Goal: Task Accomplishment & Management: Manage account settings

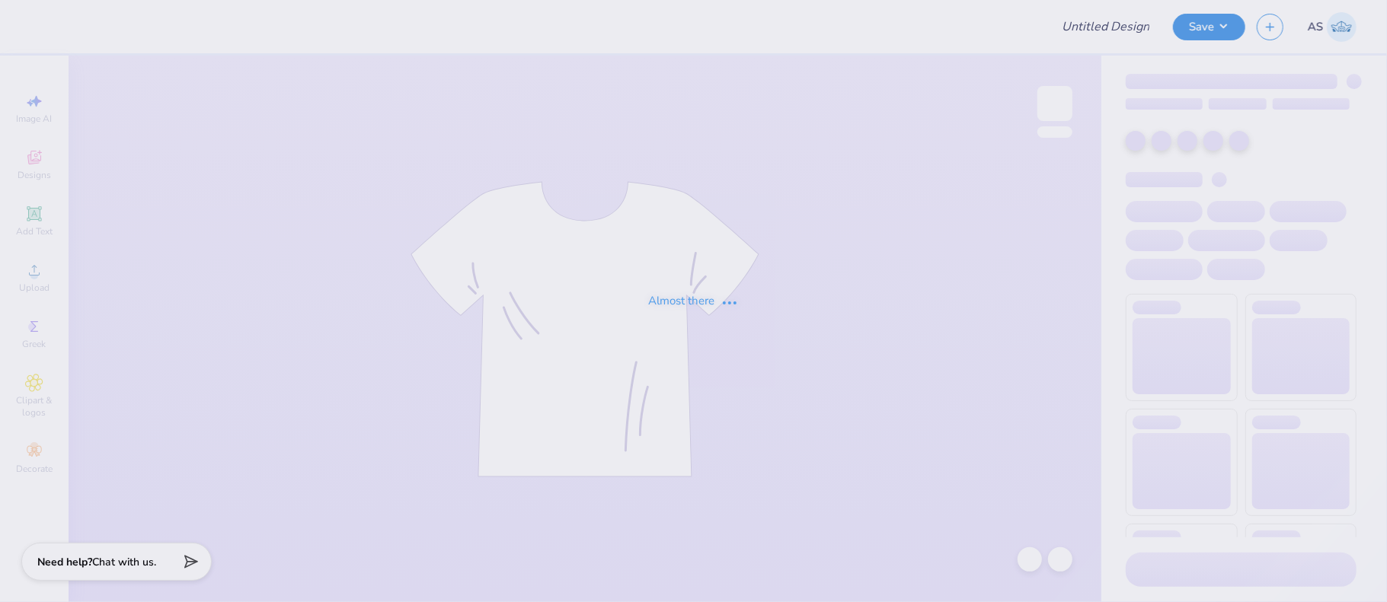
type input "Delta Zeta Merch 2025!"
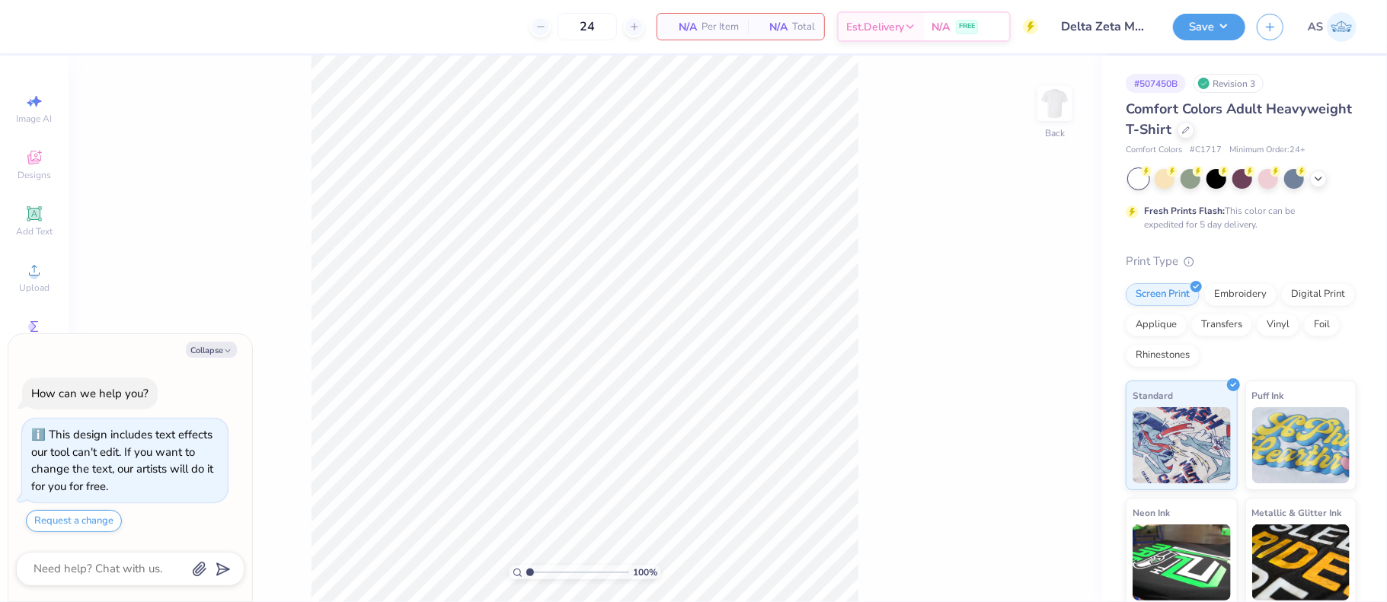
type textarea "x"
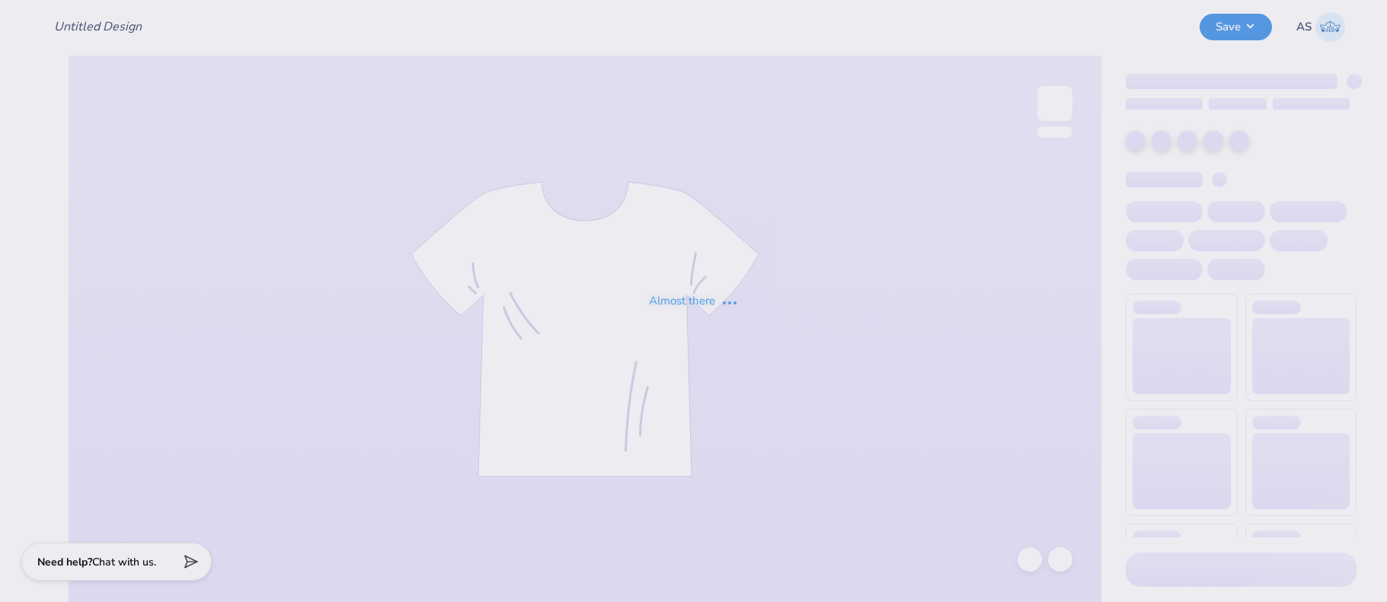
type input "Delta Zeta Merch 2025!"
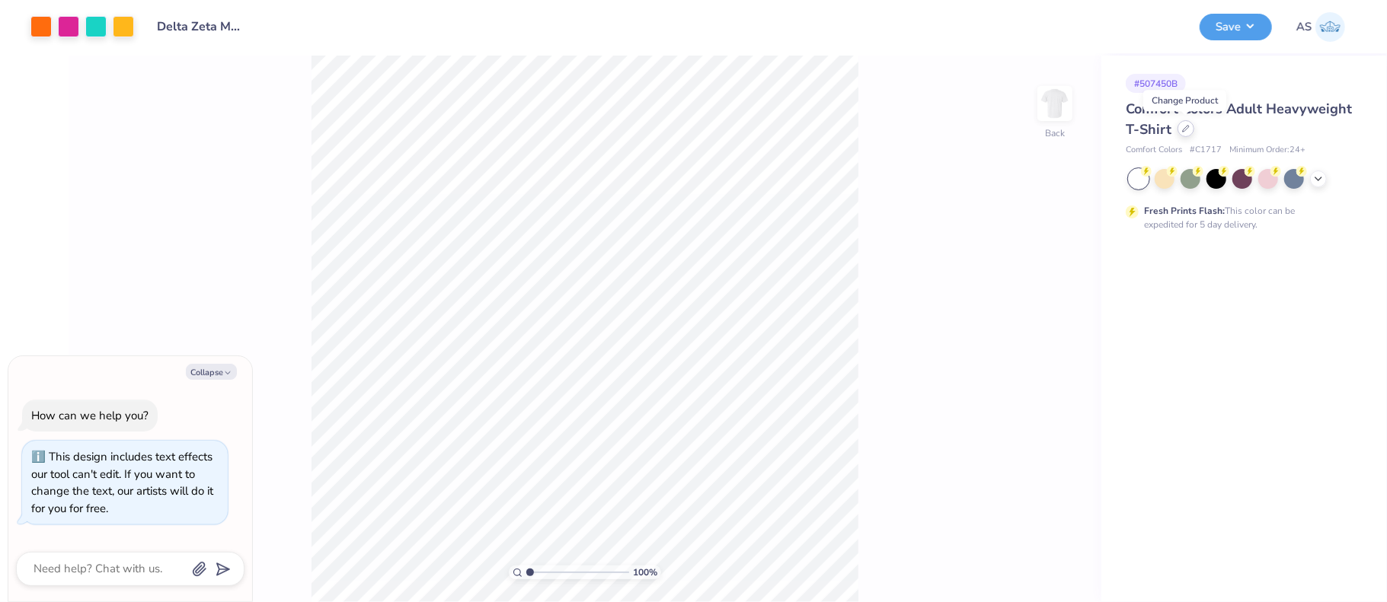
click at [1183, 133] on div at bounding box center [1185, 128] width 17 height 17
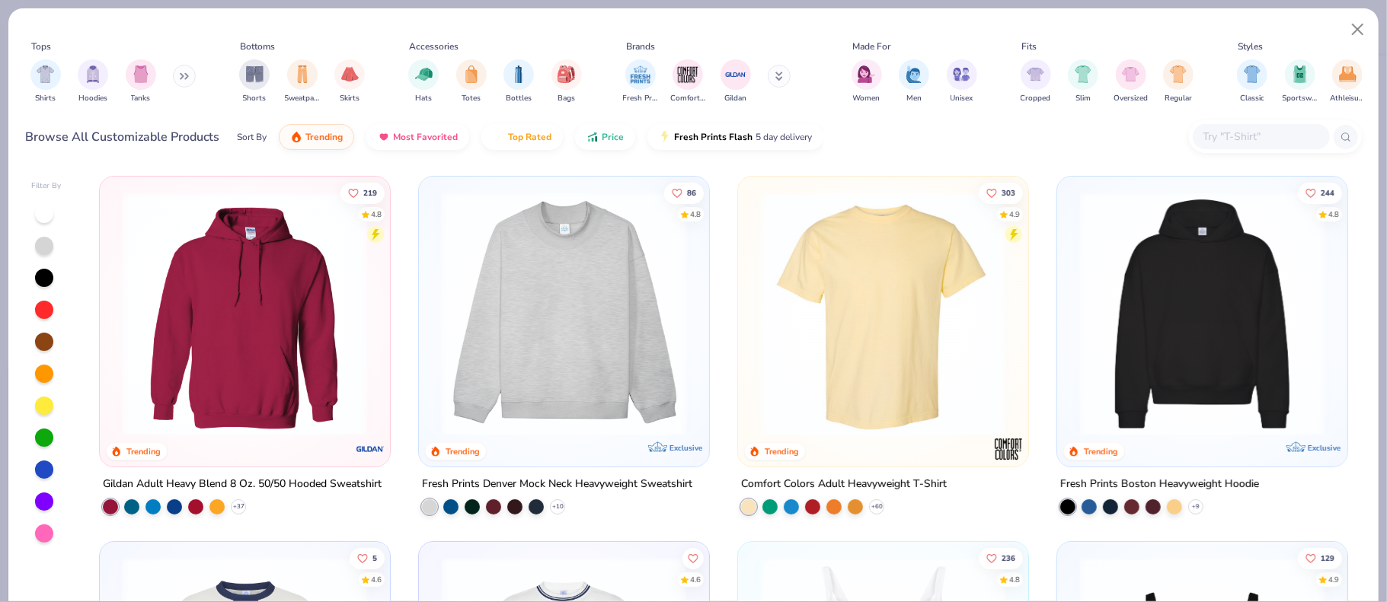
type textarea "x"
click at [1237, 140] on input "text" at bounding box center [1260, 137] width 117 height 18
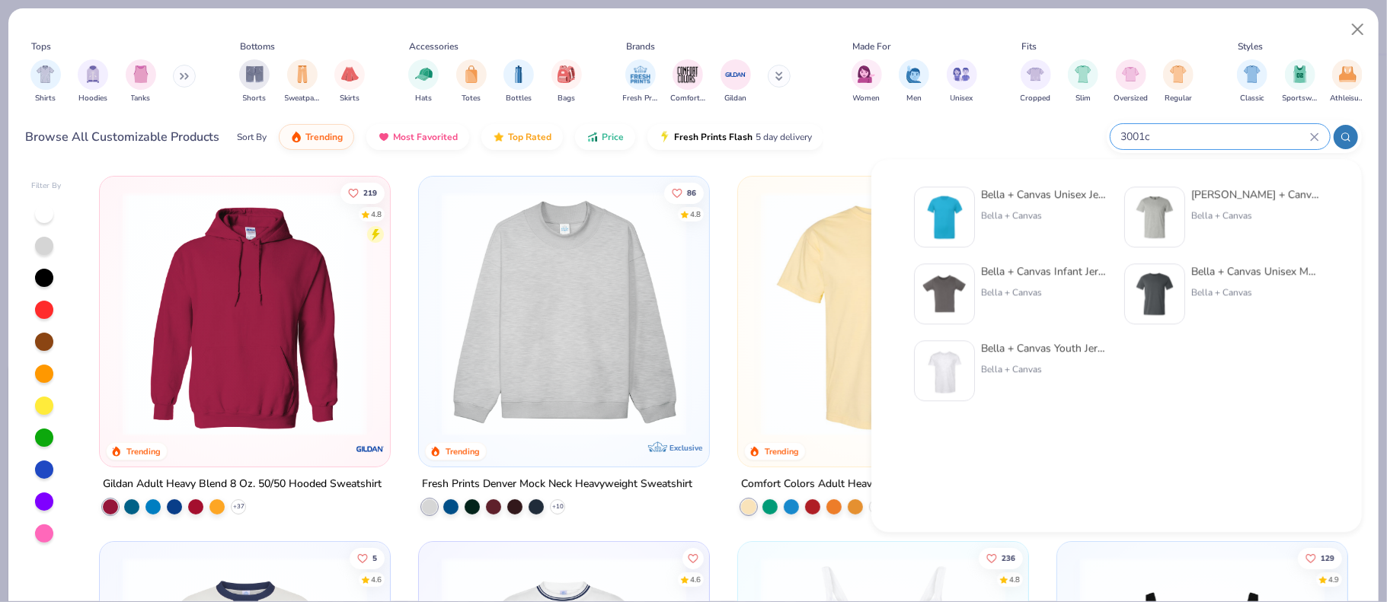
type input "3001c"
click at [1027, 208] on div "Bella + Canvas Unisex Jersey Short-Sleeve T-Shirt Bella + Canvas" at bounding box center [1045, 217] width 128 height 61
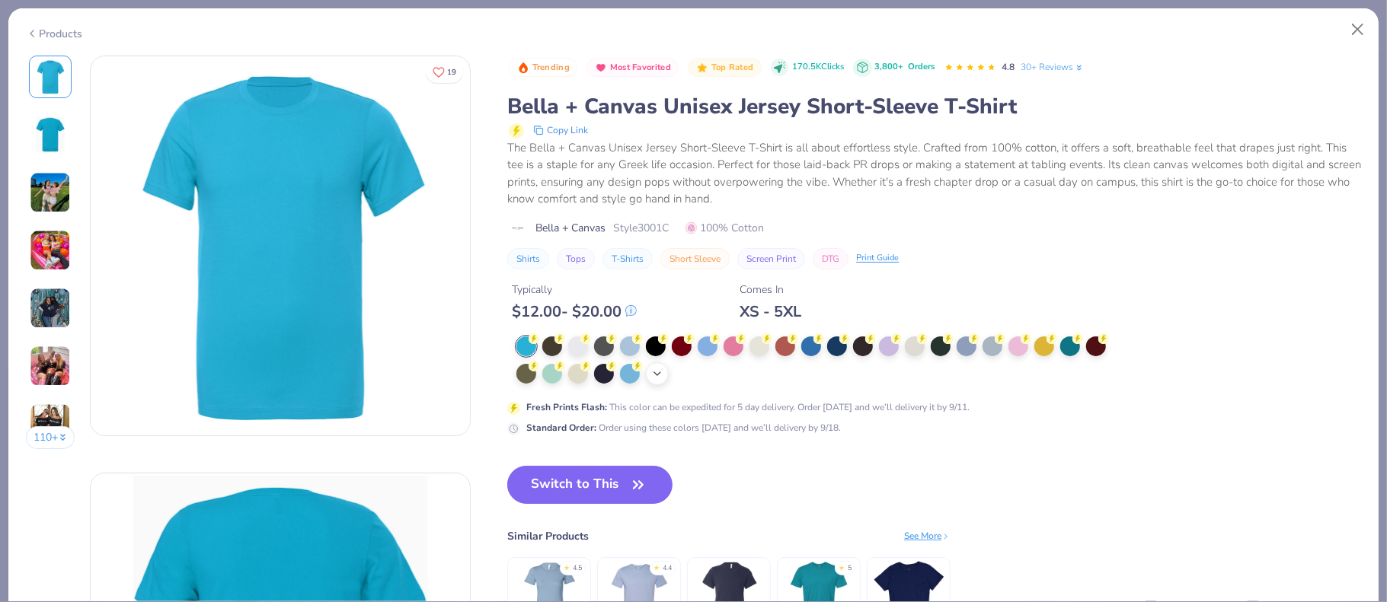
click at [659, 376] on icon at bounding box center [657, 374] width 12 height 12
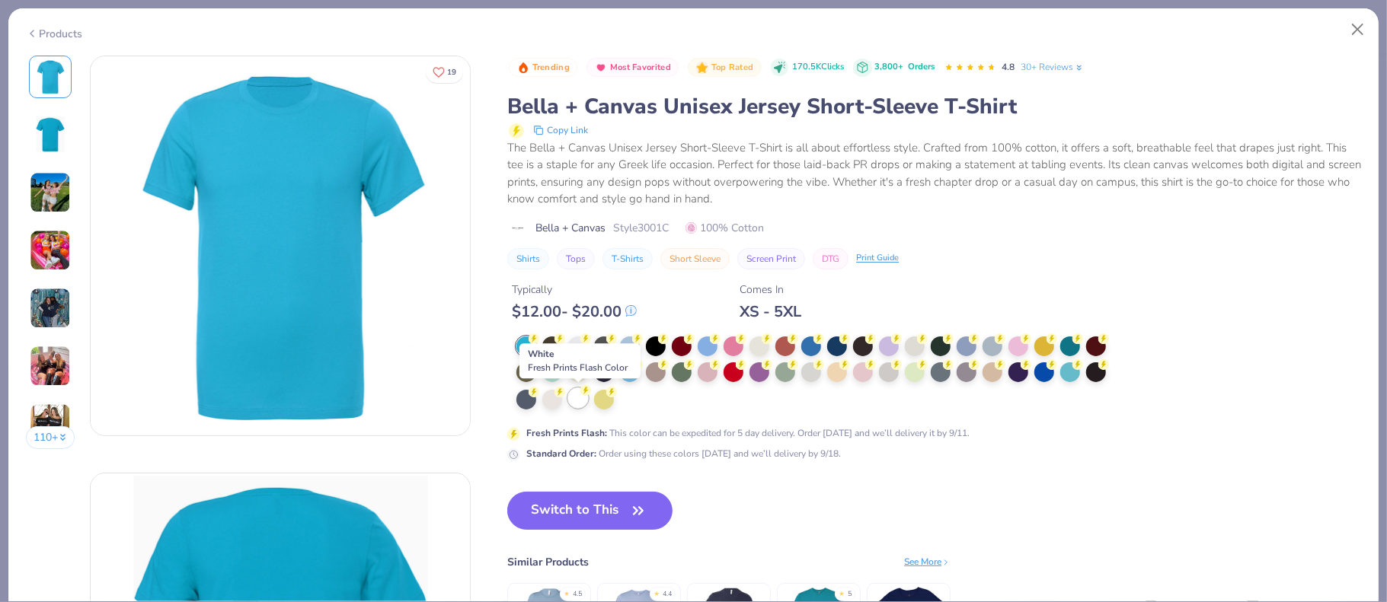
click at [572, 406] on div at bounding box center [578, 398] width 20 height 20
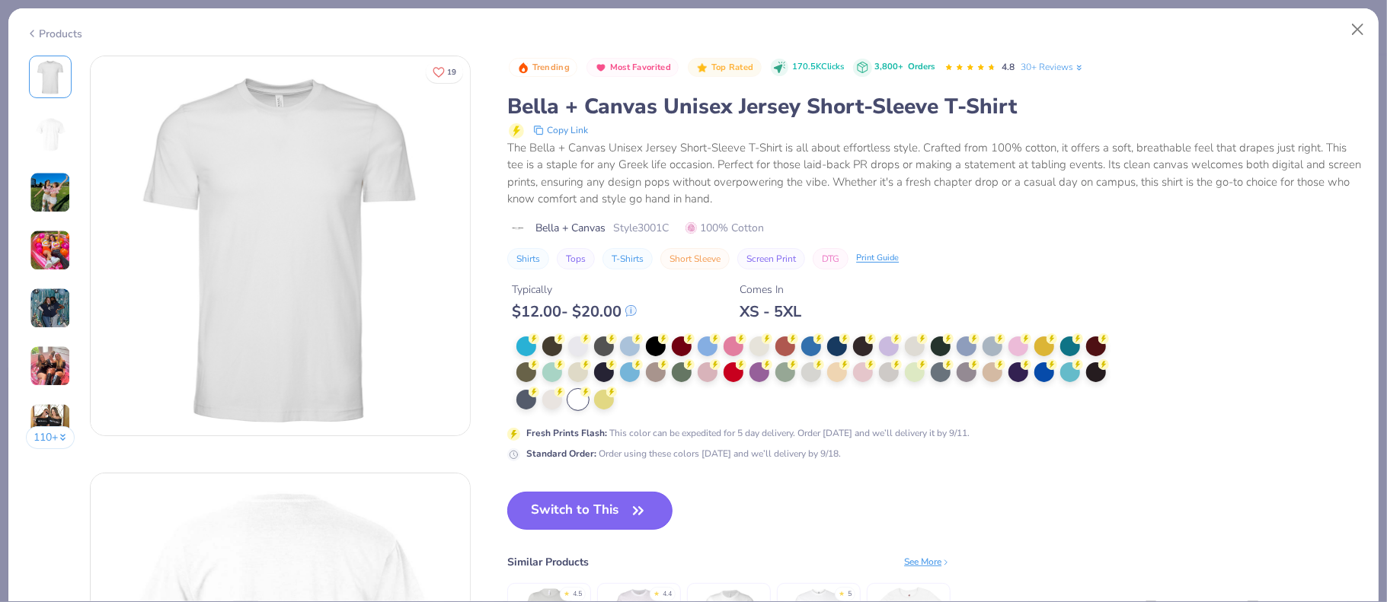
click at [595, 500] on button "Switch to This" at bounding box center [589, 511] width 165 height 38
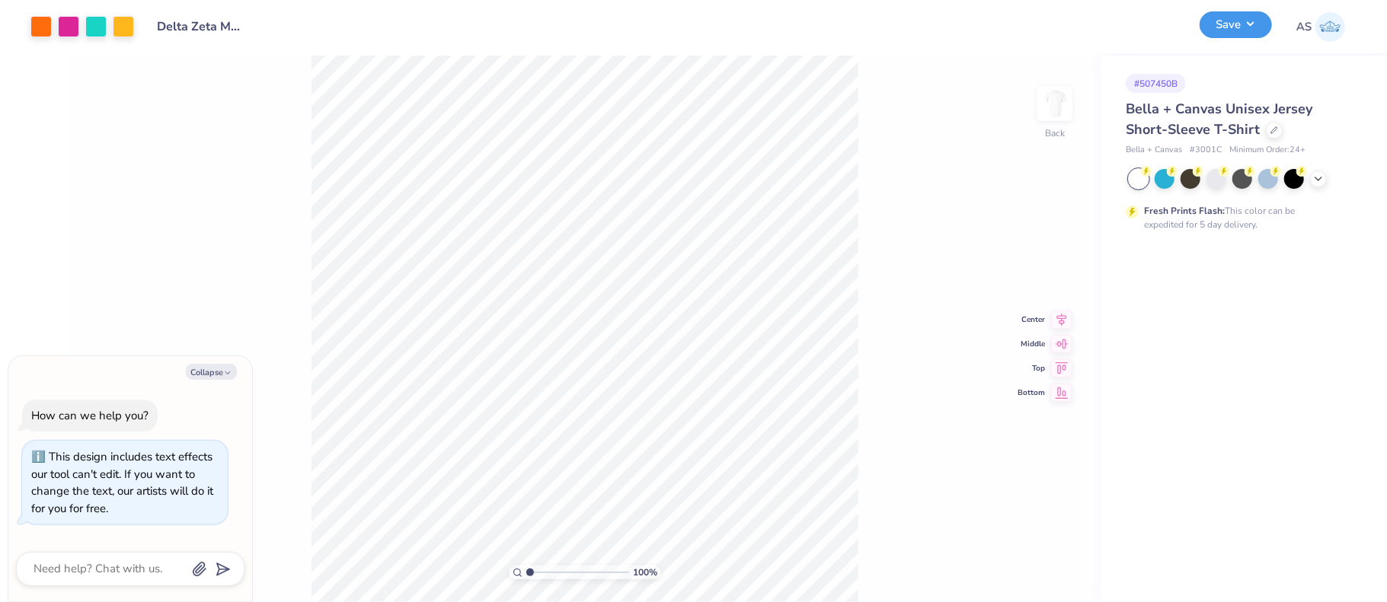
click at [1252, 18] on button "Save" at bounding box center [1235, 24] width 72 height 27
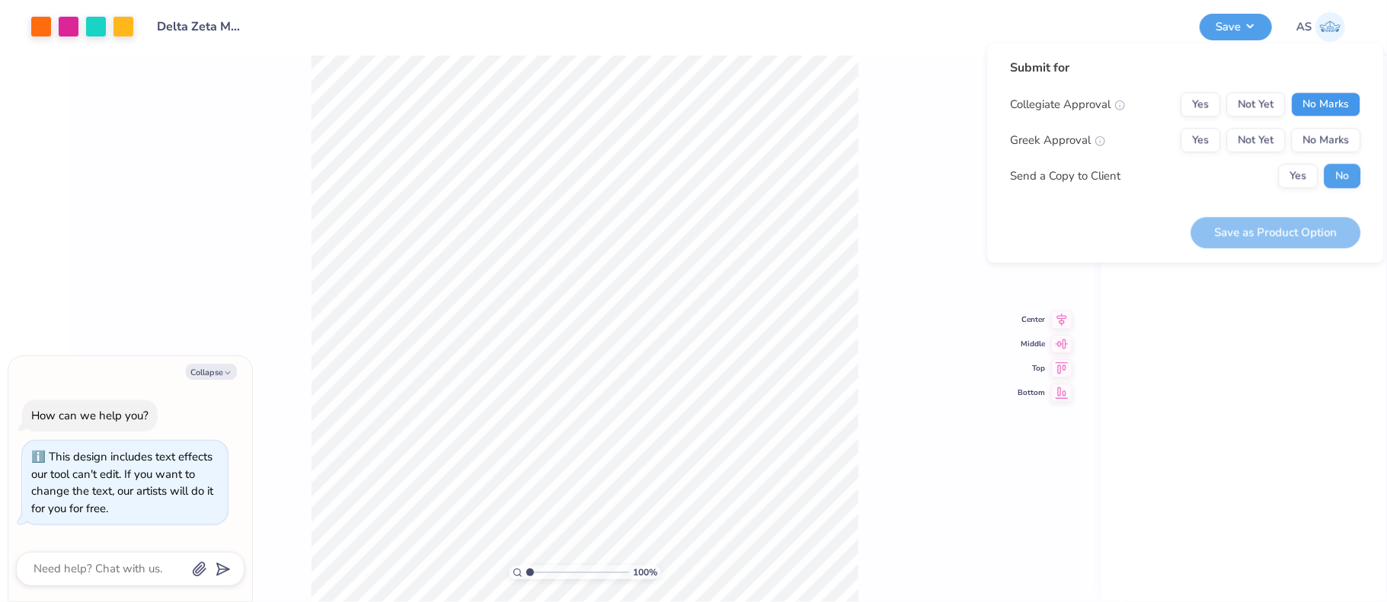
click at [1331, 106] on button "No Marks" at bounding box center [1325, 104] width 69 height 24
click at [1196, 142] on button "Yes" at bounding box center [1200, 140] width 40 height 24
click at [1300, 187] on button "Yes" at bounding box center [1298, 176] width 40 height 24
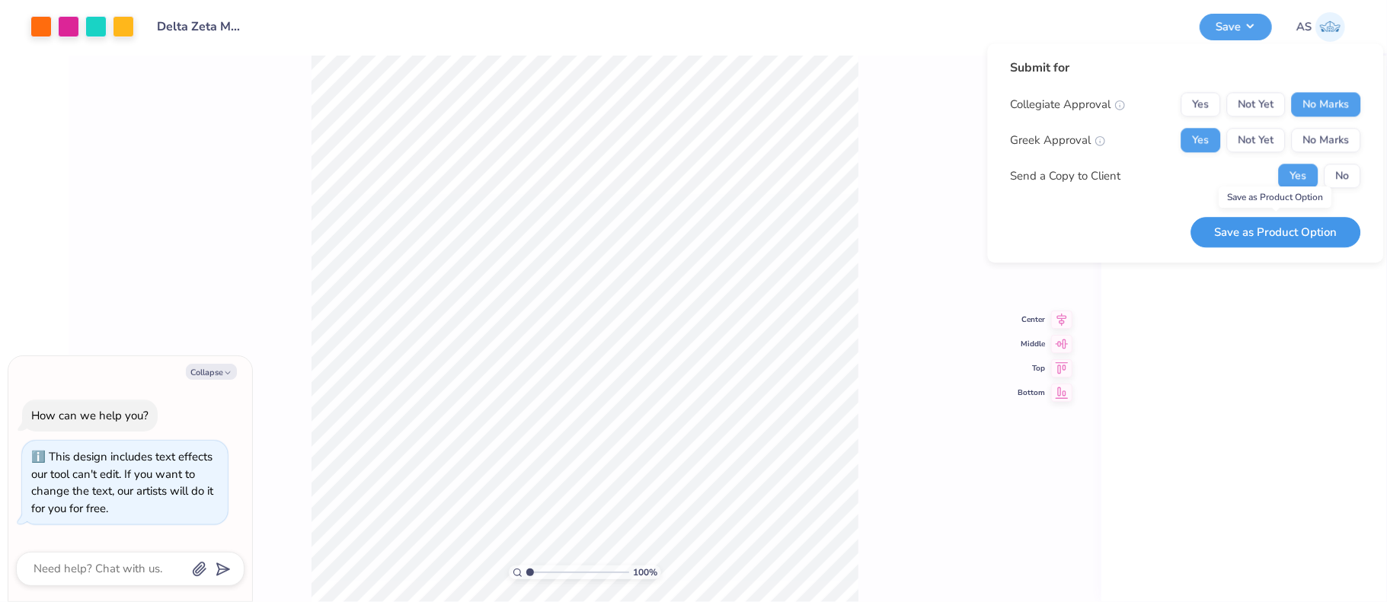
click at [1285, 247] on button "Save as Product Option" at bounding box center [1275, 232] width 170 height 31
type textarea "x"
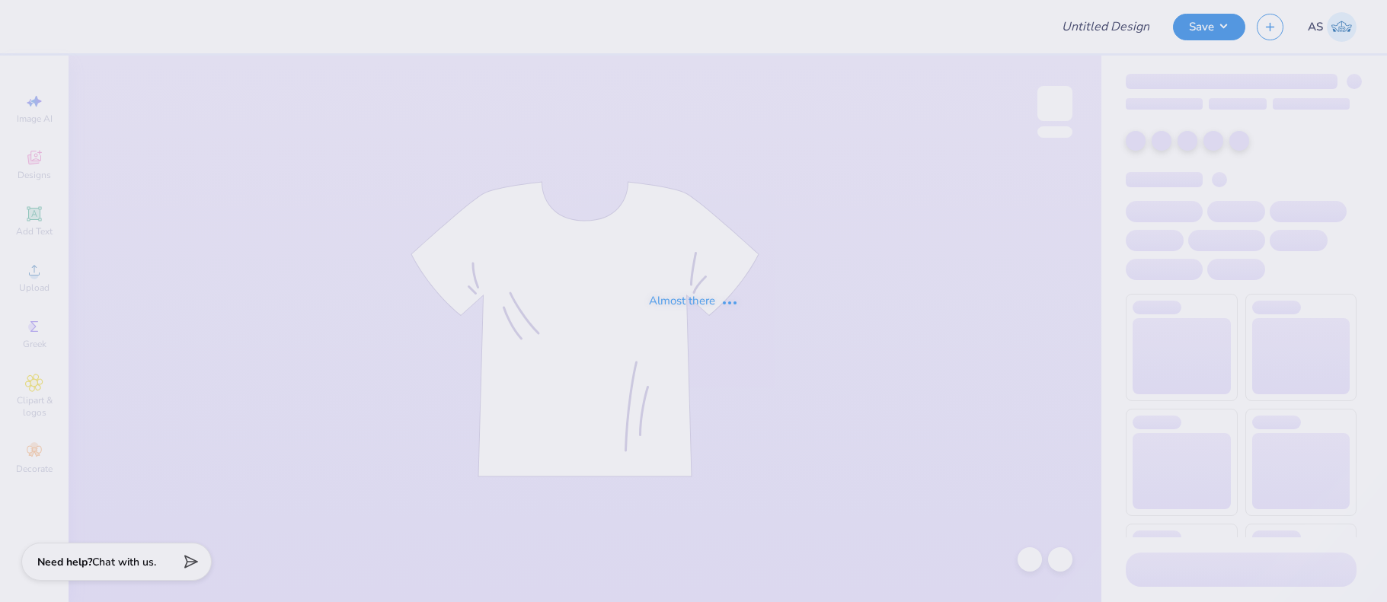
type input "[PERSON_NAME] : [US_STATE] [GEOGRAPHIC_DATA][US_STATE]"
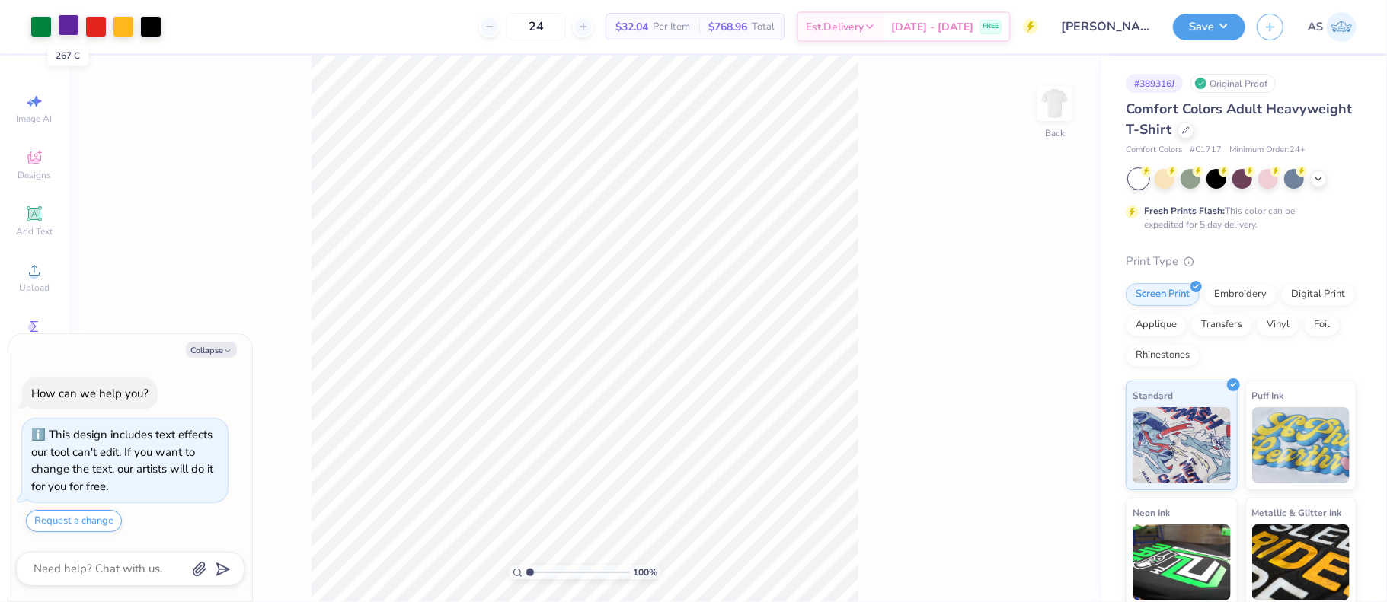
click at [69, 24] on div at bounding box center [68, 24] width 21 height 21
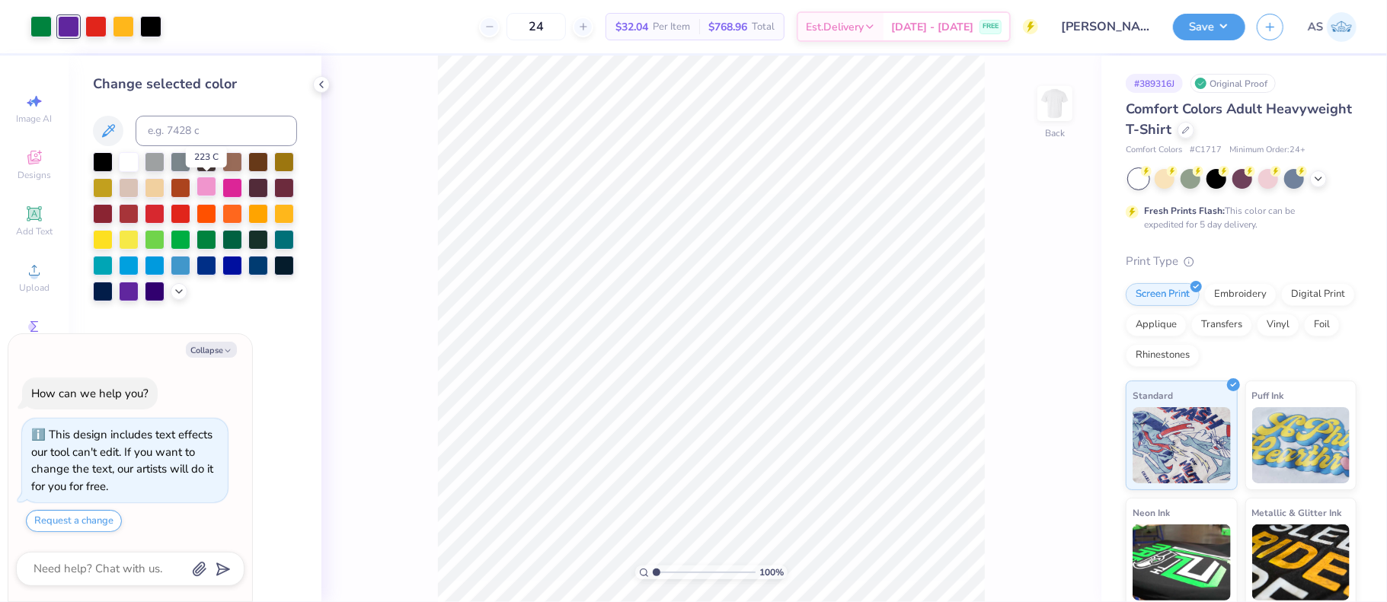
click at [206, 185] on div at bounding box center [206, 187] width 20 height 20
click at [228, 188] on div at bounding box center [232, 187] width 20 height 20
click at [121, 29] on div at bounding box center [123, 24] width 21 height 21
click at [128, 239] on div at bounding box center [129, 238] width 20 height 20
click at [43, 30] on div at bounding box center [40, 24] width 21 height 21
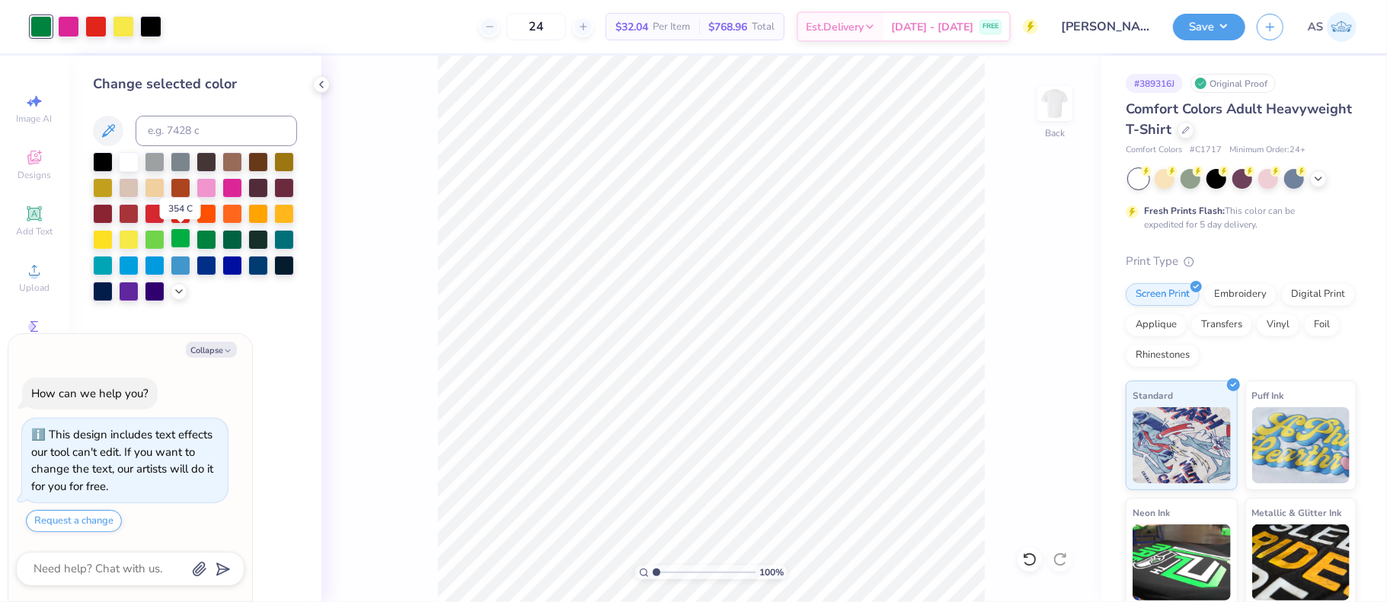
click at [184, 239] on div at bounding box center [181, 238] width 20 height 20
click at [161, 238] on div at bounding box center [155, 238] width 20 height 20
click at [207, 237] on div at bounding box center [206, 238] width 20 height 20
click at [95, 23] on div at bounding box center [95, 24] width 21 height 21
click at [182, 292] on icon at bounding box center [179, 290] width 12 height 12
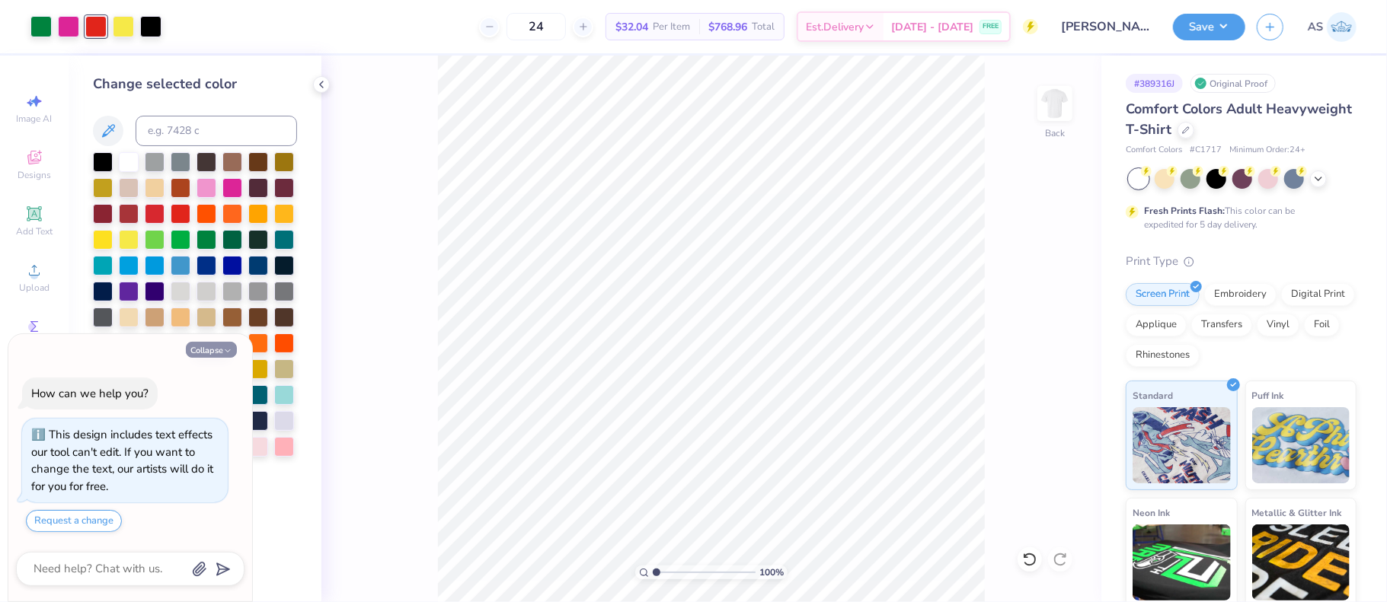
click at [222, 349] on button "Collapse" at bounding box center [211, 350] width 51 height 16
type textarea "x"
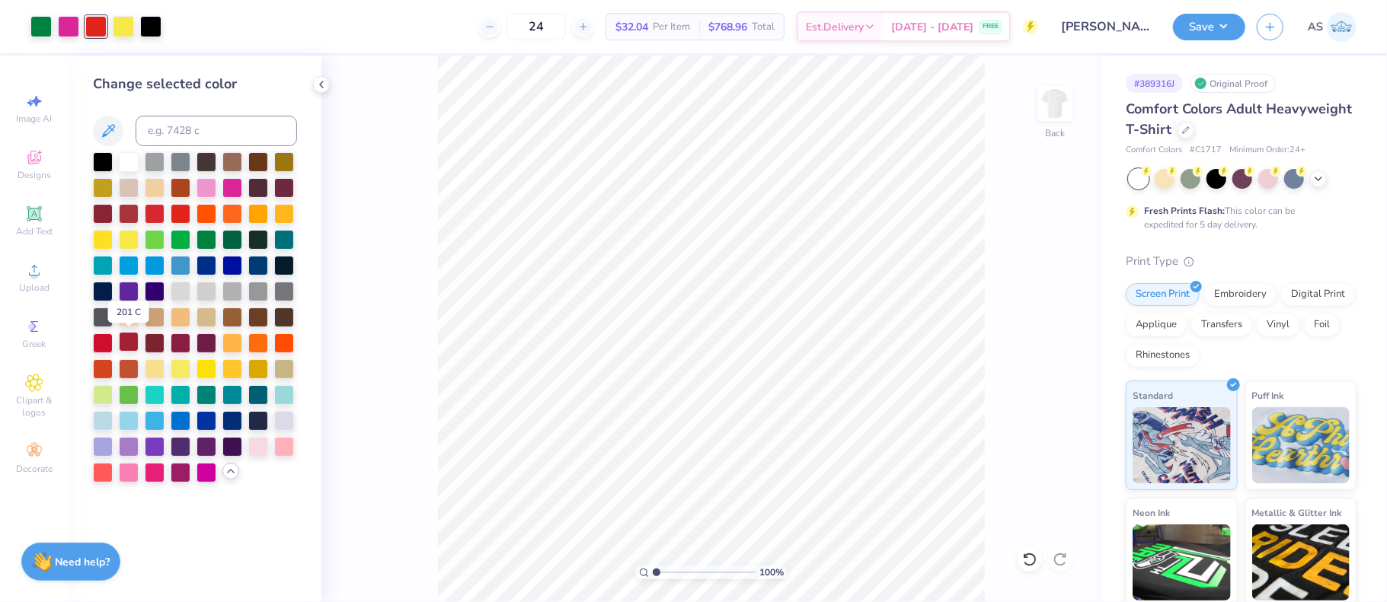
click at [133, 343] on div at bounding box center [129, 342] width 20 height 20
click at [131, 214] on div at bounding box center [129, 213] width 20 height 20
click at [149, 218] on div at bounding box center [155, 213] width 20 height 20
click at [179, 217] on div at bounding box center [181, 213] width 20 height 20
click at [1214, 33] on button "Save" at bounding box center [1209, 24] width 72 height 27
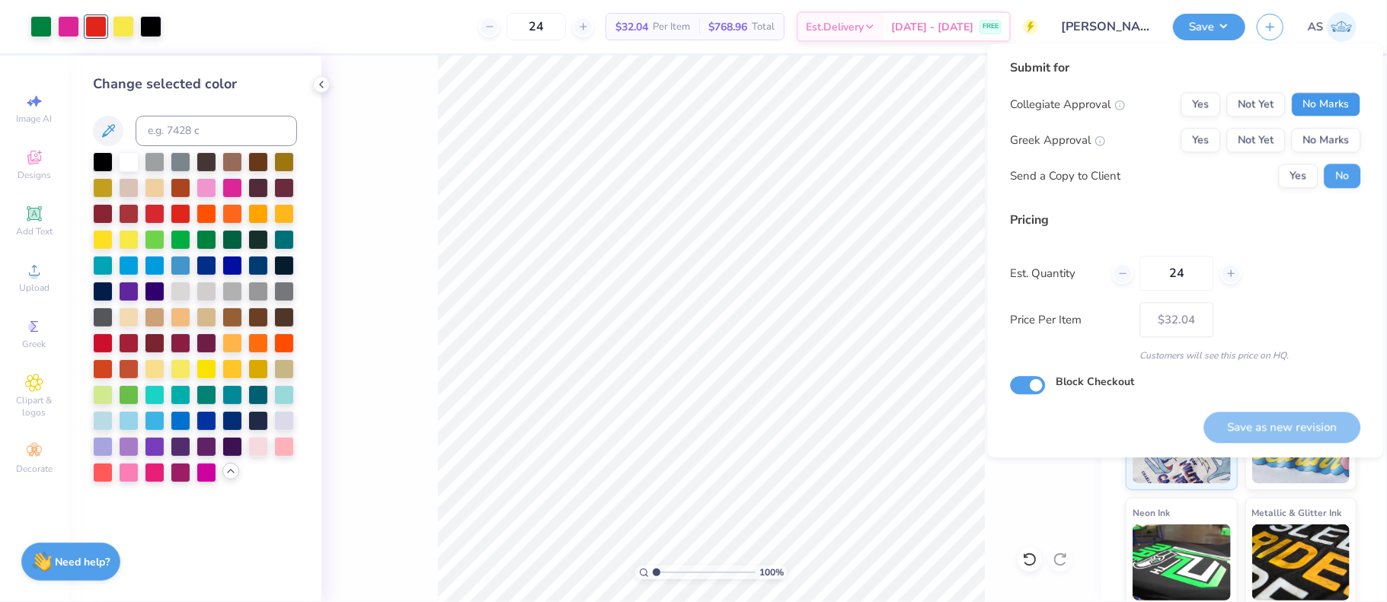
click at [1316, 102] on button "No Marks" at bounding box center [1325, 104] width 69 height 24
click at [1205, 142] on button "Yes" at bounding box center [1200, 140] width 40 height 24
click at [1266, 431] on button "Save as new revision" at bounding box center [1281, 427] width 157 height 31
type input "$32.04"
